Goal: Task Accomplishment & Management: Manage account settings

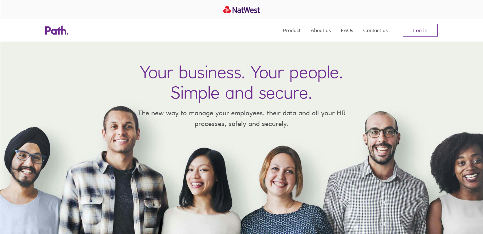
click at [420, 27] on link "Log in" at bounding box center [420, 30] width 35 height 13
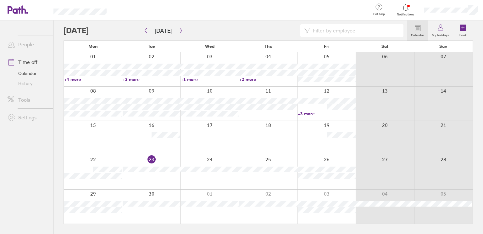
click at [439, 7] on div at bounding box center [451, 10] width 64 height 20
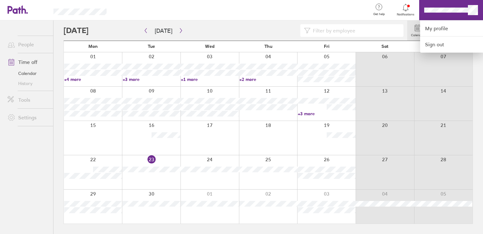
click at [282, 12] on div at bounding box center [241, 10] width 249 height 20
click at [432, 27] on link "My profile" at bounding box center [451, 28] width 63 height 16
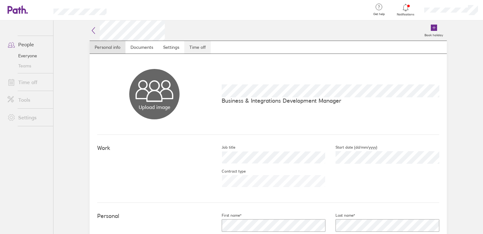
click at [198, 46] on link "Time off" at bounding box center [197, 47] width 26 height 13
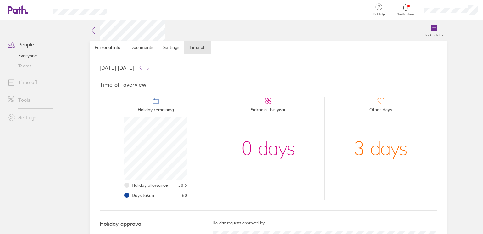
click at [97, 34] on h2 at bounding box center [127, 30] width 75 height 20
click at [96, 32] on icon at bounding box center [94, 31] width 8 height 8
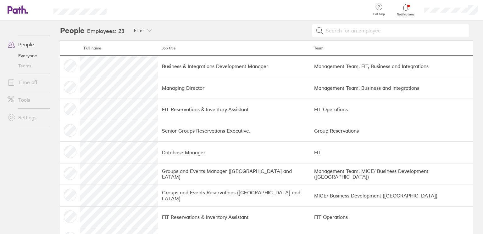
click at [428, 13] on div at bounding box center [451, 10] width 64 height 20
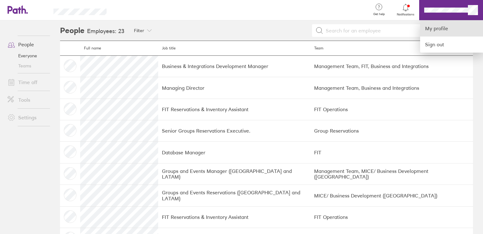
click at [429, 30] on link "My profile" at bounding box center [451, 28] width 63 height 16
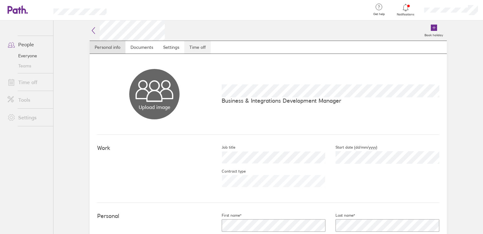
click at [202, 46] on link "Time off" at bounding box center [197, 47] width 26 height 13
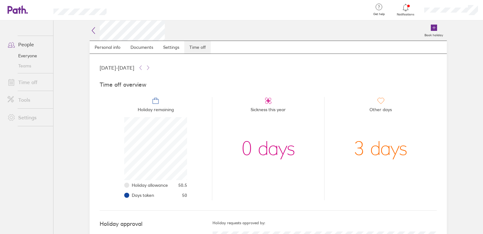
scroll to position [63, 63]
click at [30, 54] on link "Everyone" at bounding box center [28, 56] width 51 height 10
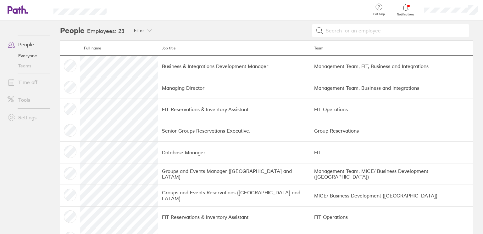
click at [25, 45] on link "People" at bounding box center [28, 44] width 51 height 13
click at [28, 81] on link "Time off" at bounding box center [28, 82] width 51 height 13
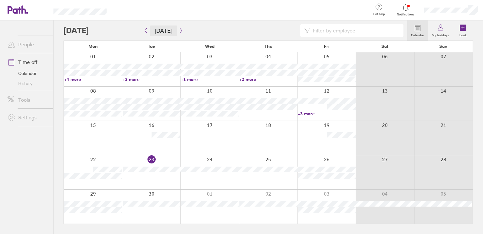
click at [174, 30] on button "Today" at bounding box center [164, 30] width 28 height 10
click at [179, 31] on icon "button" at bounding box center [181, 30] width 5 height 5
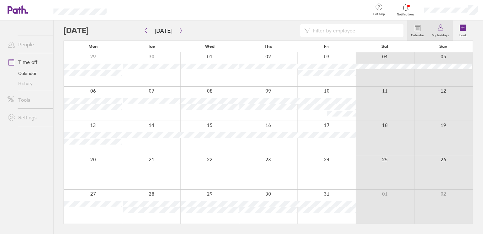
click at [439, 30] on icon at bounding box center [441, 28] width 8 height 8
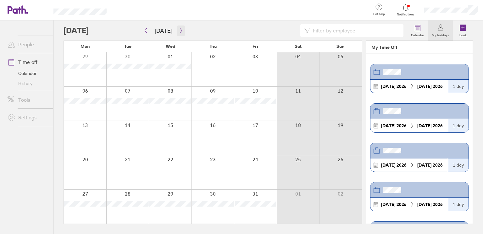
click at [180, 31] on icon "button" at bounding box center [181, 30] width 5 height 5
click at [179, 33] on icon "button" at bounding box center [181, 30] width 5 height 5
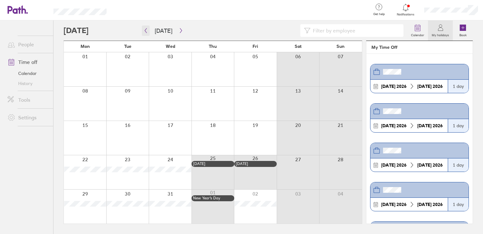
click at [146, 33] on button "button" at bounding box center [146, 30] width 8 height 10
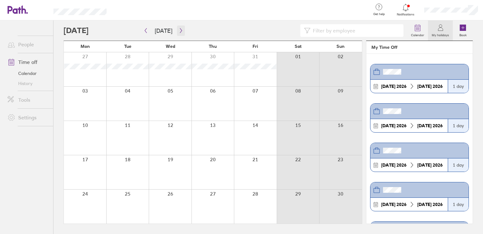
click at [179, 32] on icon "button" at bounding box center [181, 30] width 5 height 5
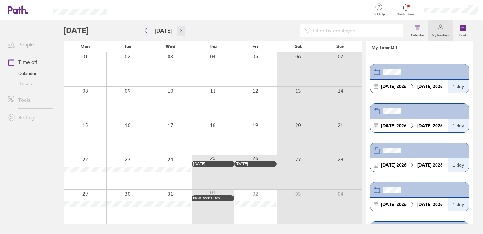
click at [179, 29] on icon "button" at bounding box center [181, 30] width 5 height 5
